Goal: Contribute content: Add original content to the website for others to see

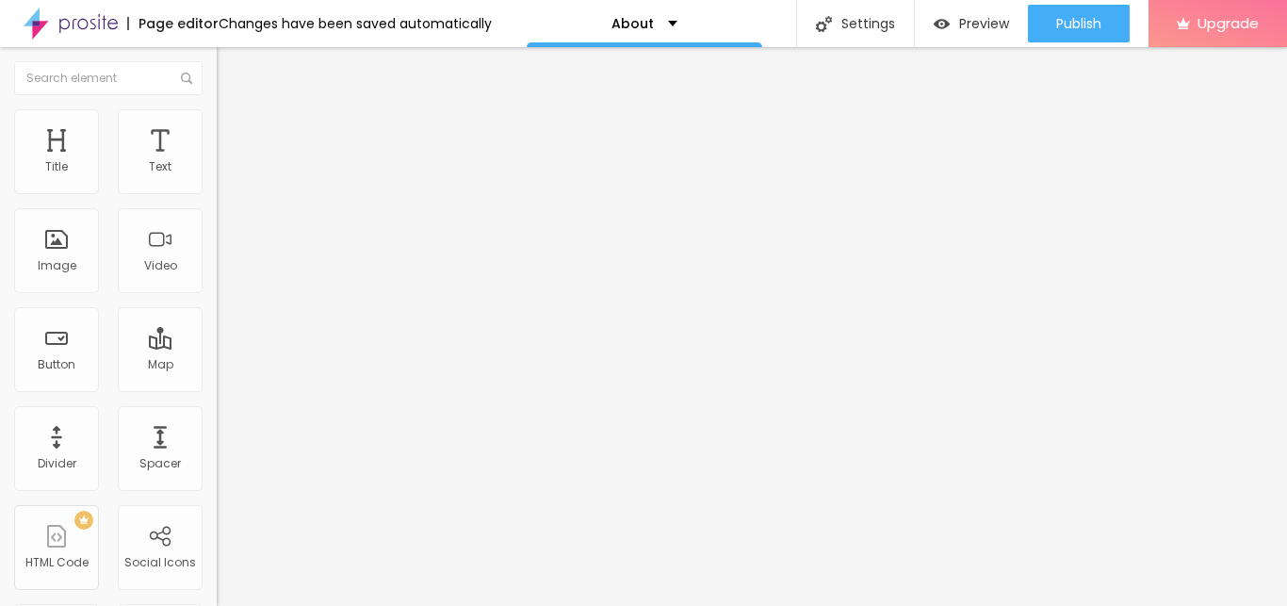
click at [217, 122] on img at bounding box center [225, 117] width 17 height 17
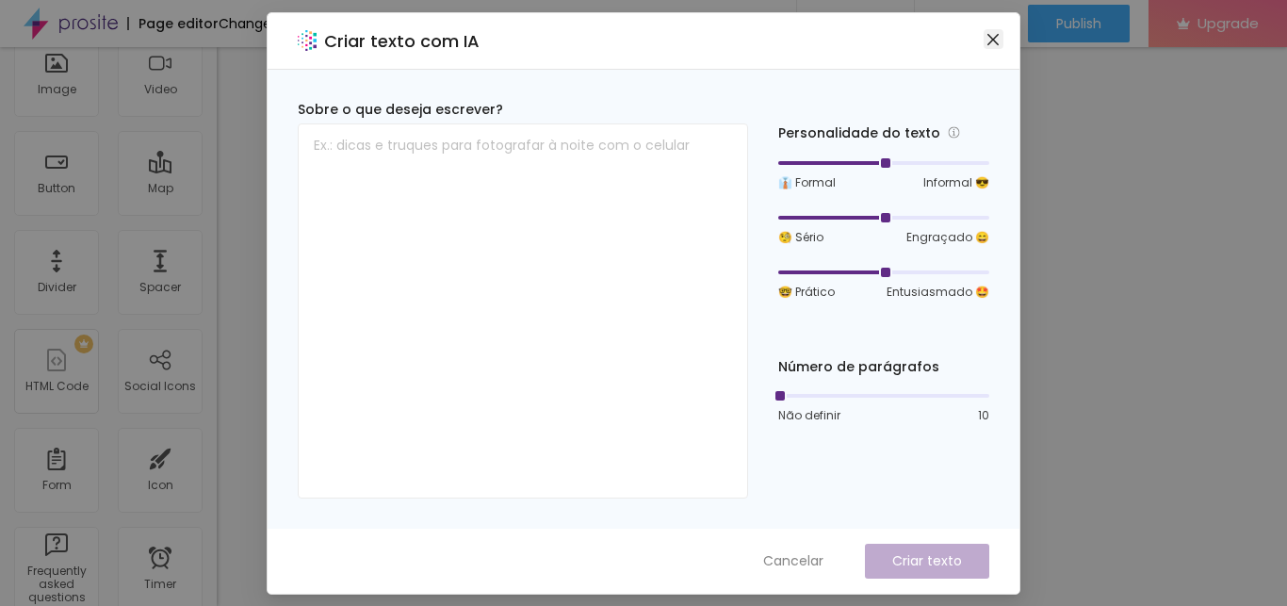
click at [1001, 44] on span "Close" at bounding box center [994, 39] width 20 height 15
click at [993, 41] on icon "close" at bounding box center [992, 38] width 11 height 11
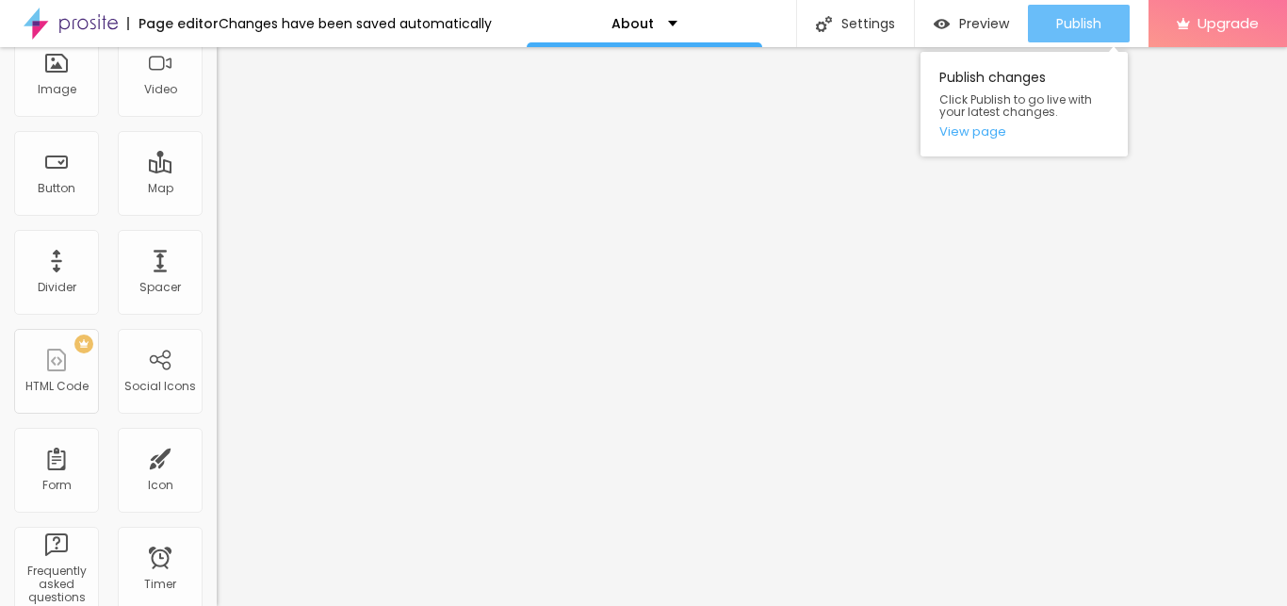
click at [1077, 29] on span "Publish" at bounding box center [1078, 23] width 45 height 15
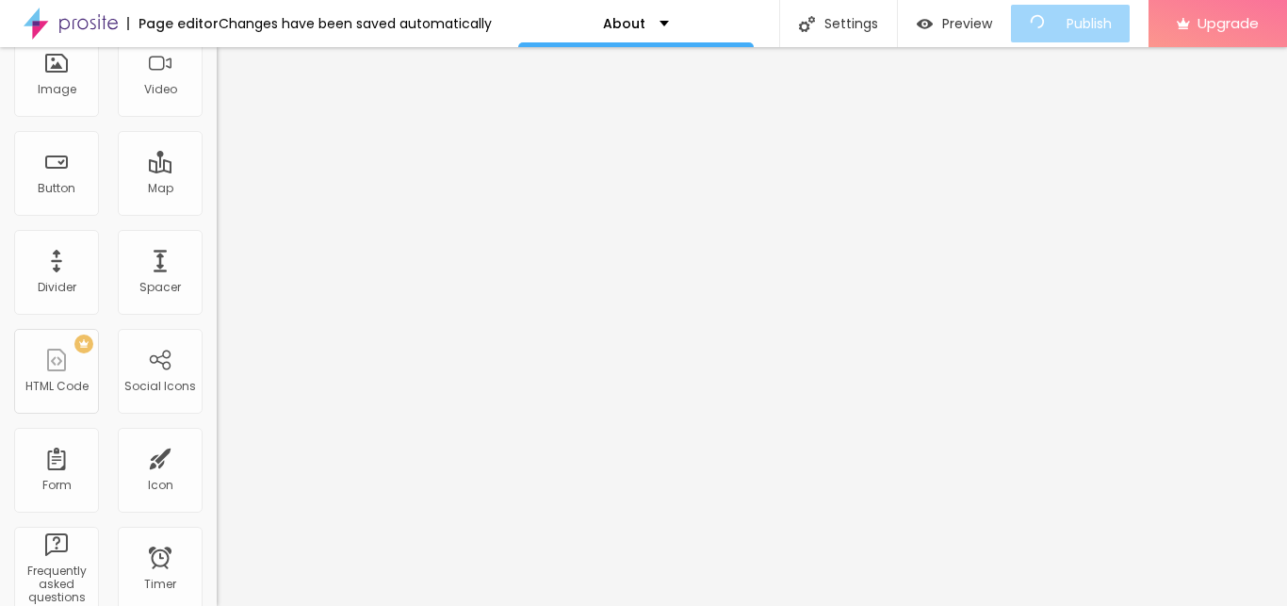
click at [217, 230] on div "Edit Coluna Content Style Advanced Align" at bounding box center [325, 150] width 217 height 559
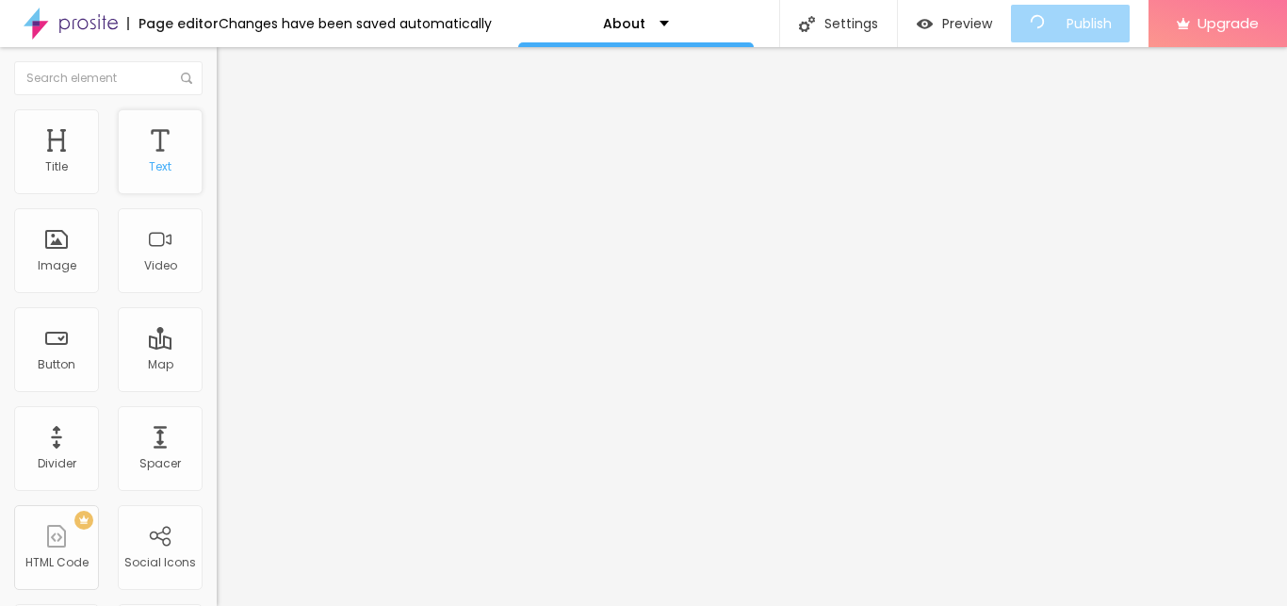
click at [154, 169] on div "Text" at bounding box center [160, 166] width 23 height 13
click at [217, 120] on ul "Content Style Advanced" at bounding box center [325, 118] width 217 height 57
click at [217, 118] on li "Style" at bounding box center [325, 118] width 217 height 19
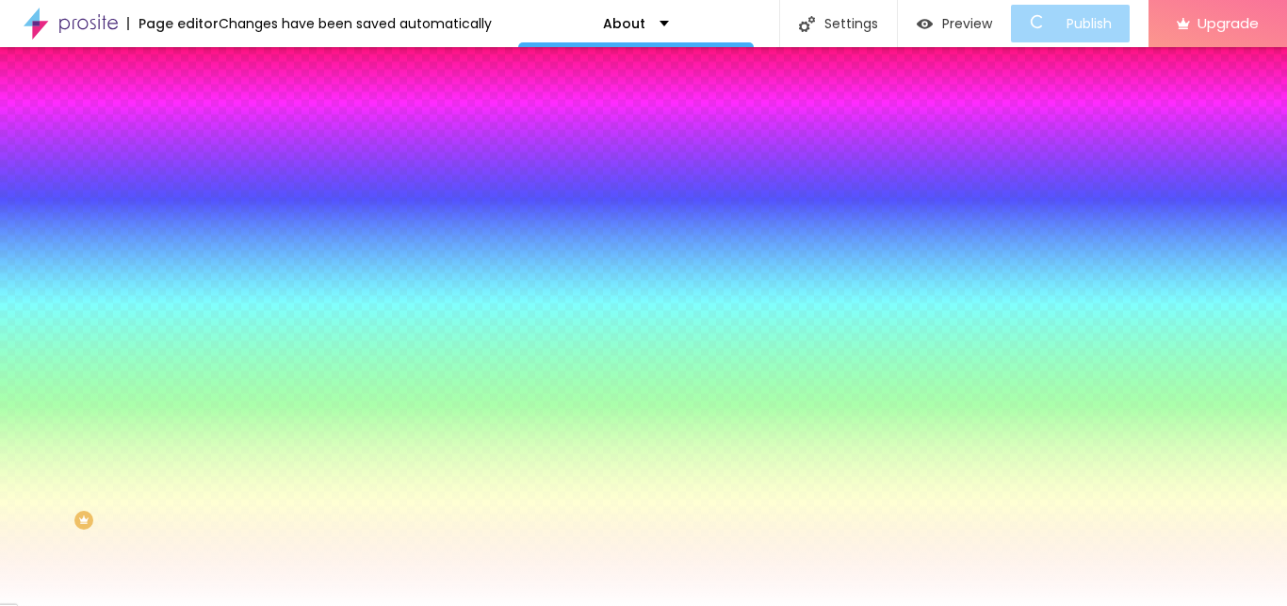
click at [217, 107] on img at bounding box center [225, 98] width 17 height 17
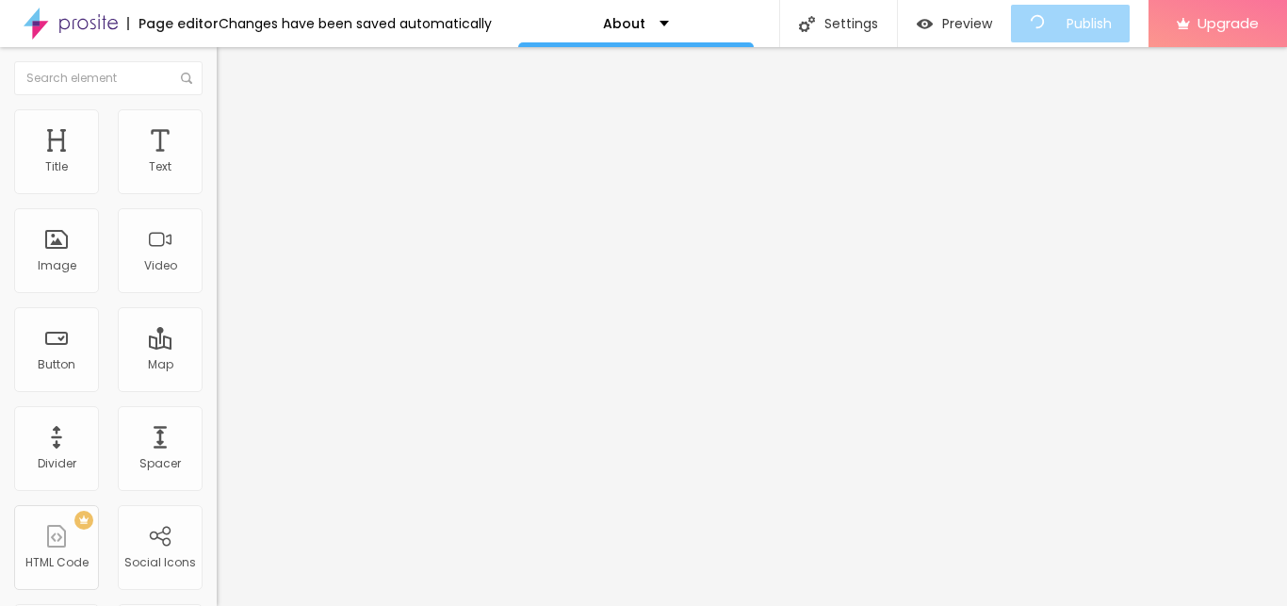
click at [217, 128] on li "Advanced" at bounding box center [325, 137] width 217 height 19
click at [217, 109] on img at bounding box center [225, 117] width 17 height 17
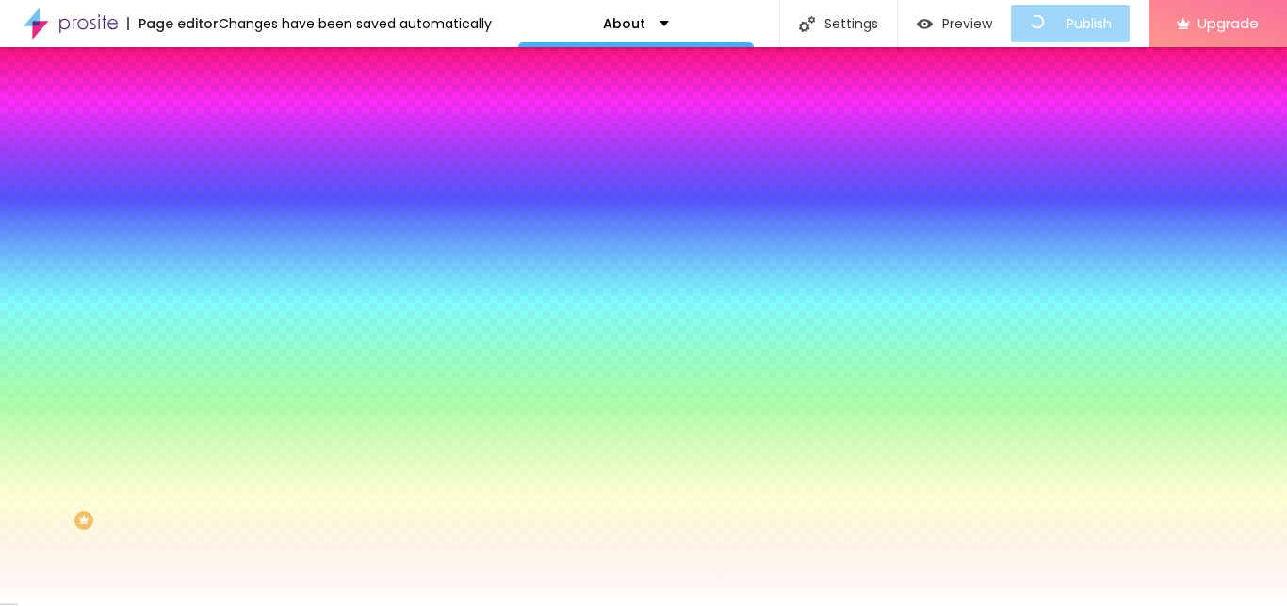
click at [217, 106] on img at bounding box center [225, 98] width 17 height 17
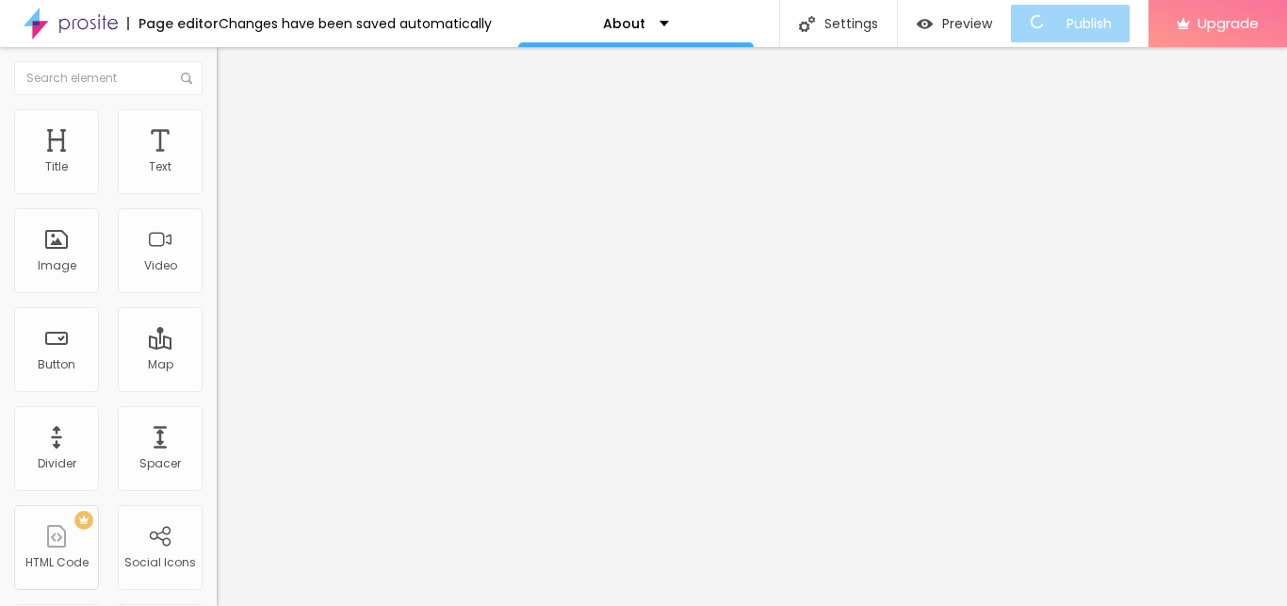
click at [231, 71] on img "button" at bounding box center [238, 68] width 15 height 15
click at [231, 64] on img "button" at bounding box center [238, 68] width 15 height 15
click at [217, 64] on button "Edit Title" at bounding box center [325, 68] width 217 height 43
click at [231, 76] on img "button" at bounding box center [238, 68] width 15 height 15
